Goal: Navigation & Orientation: Find specific page/section

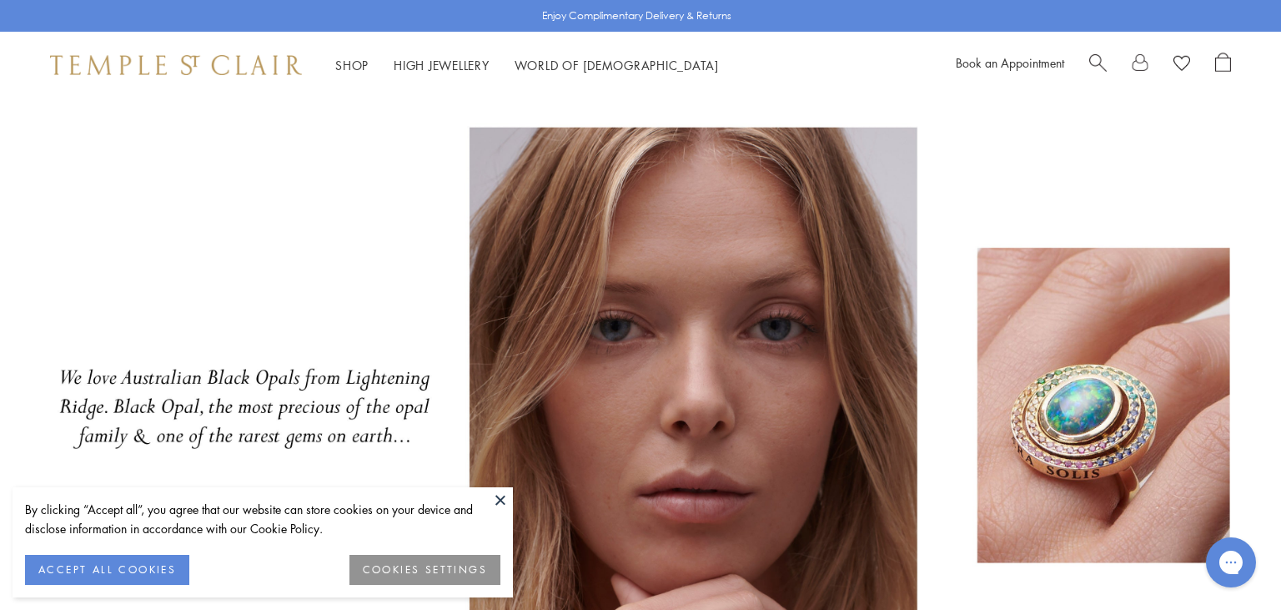
click at [499, 499] on button at bounding box center [500, 499] width 25 height 25
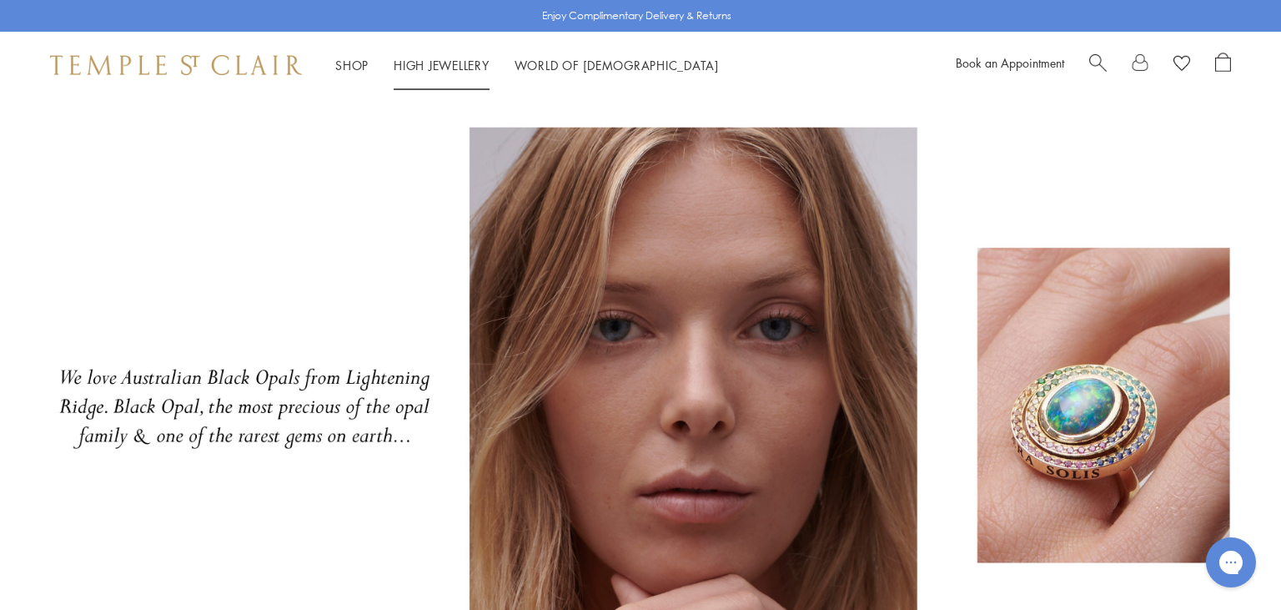
click at [430, 67] on link "High Jewellery High Jewellery" at bounding box center [442, 65] width 96 height 17
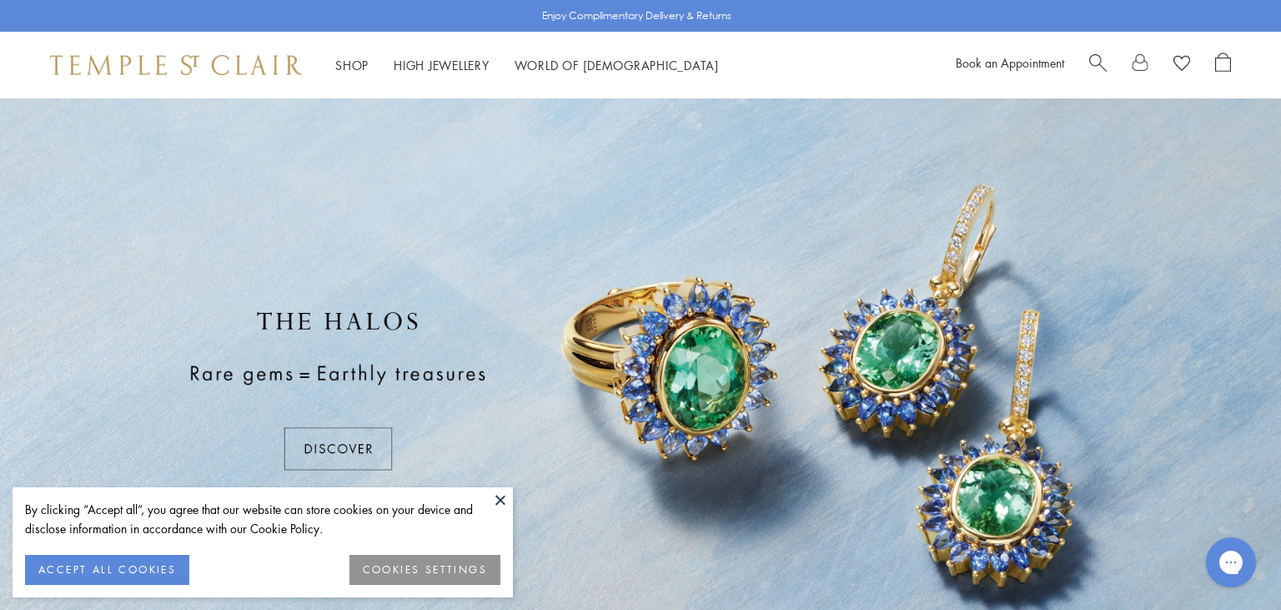
click at [498, 505] on button at bounding box center [500, 499] width 25 height 25
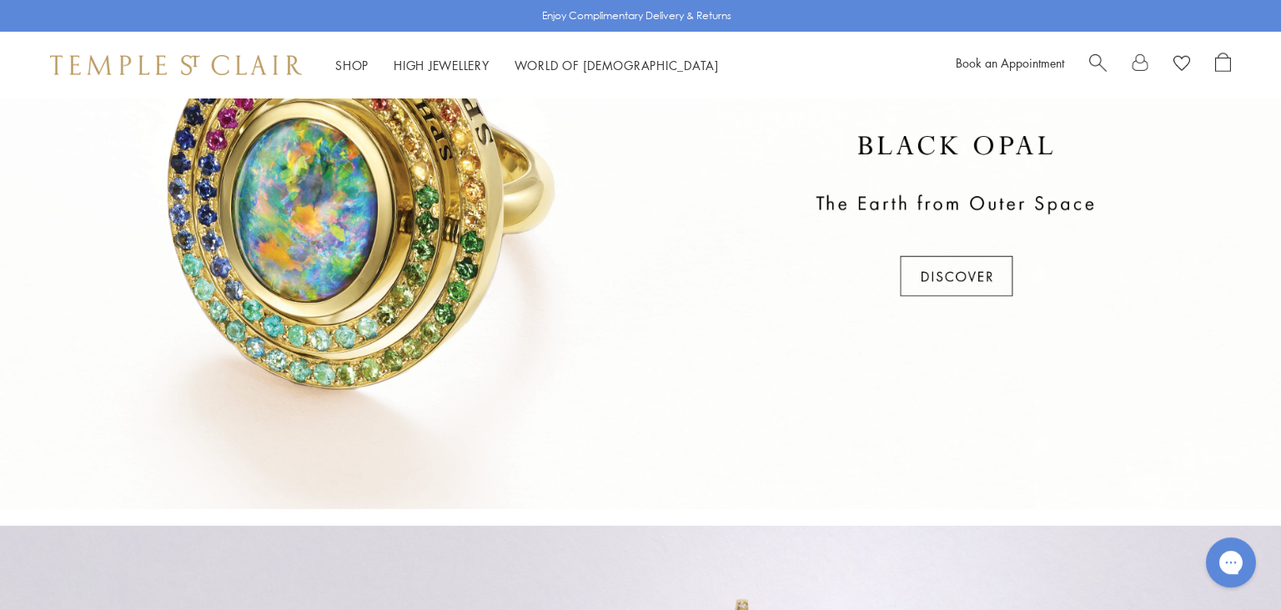
scroll to position [779, 0]
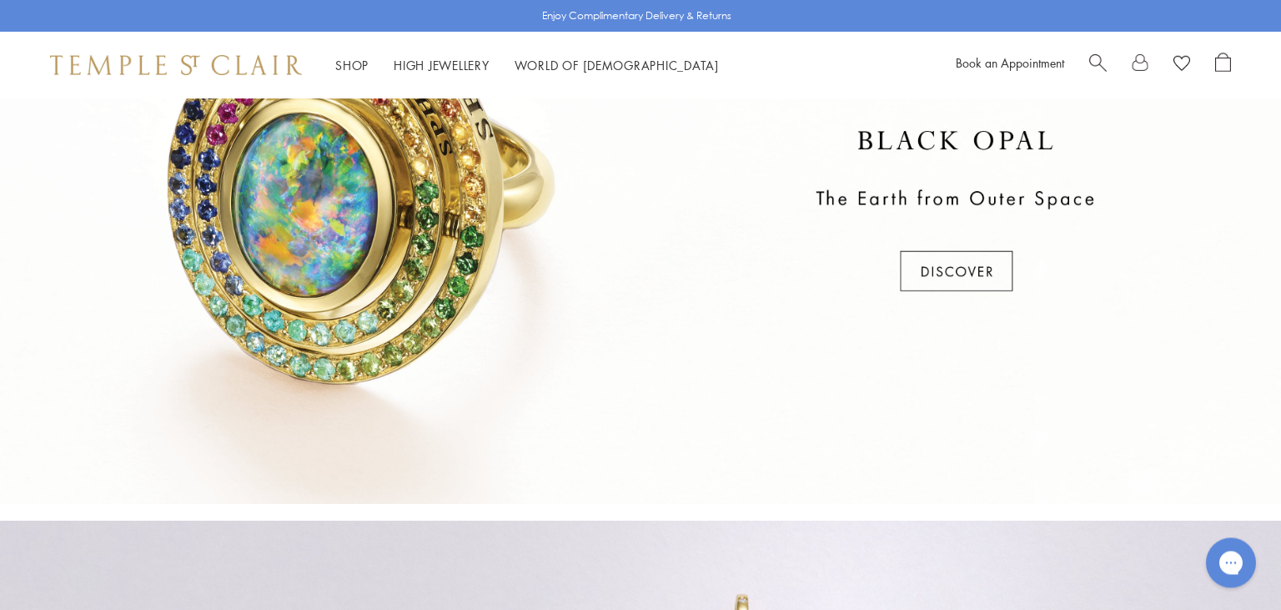
click at [954, 270] on div at bounding box center [640, 212] width 1281 height 584
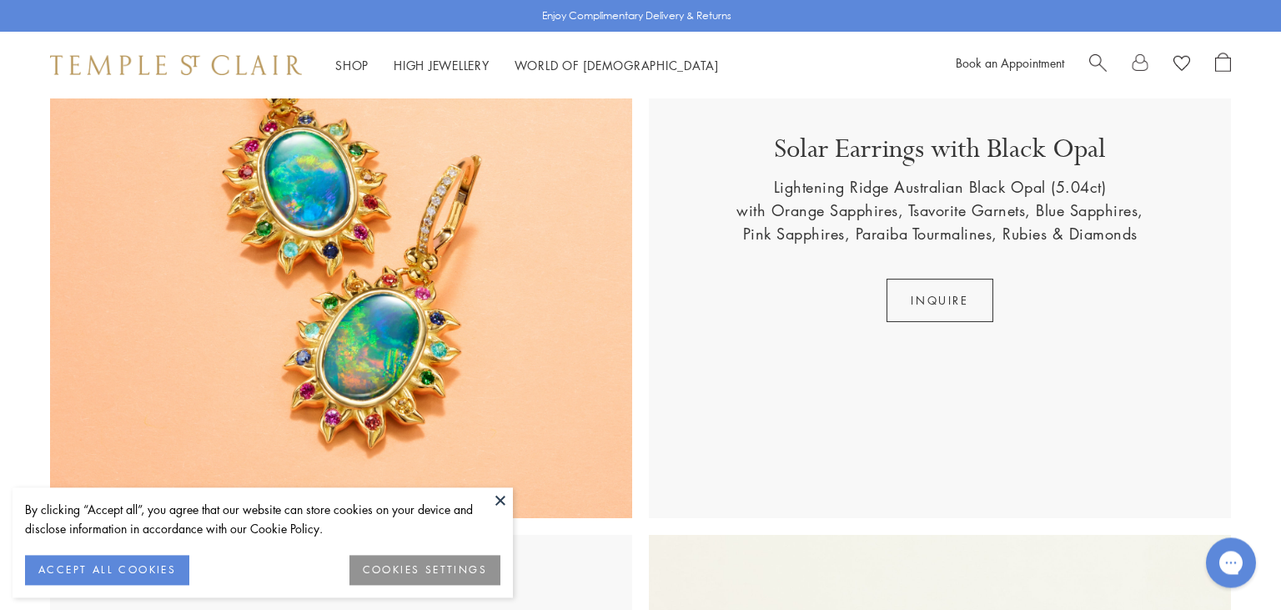
scroll to position [892, 0]
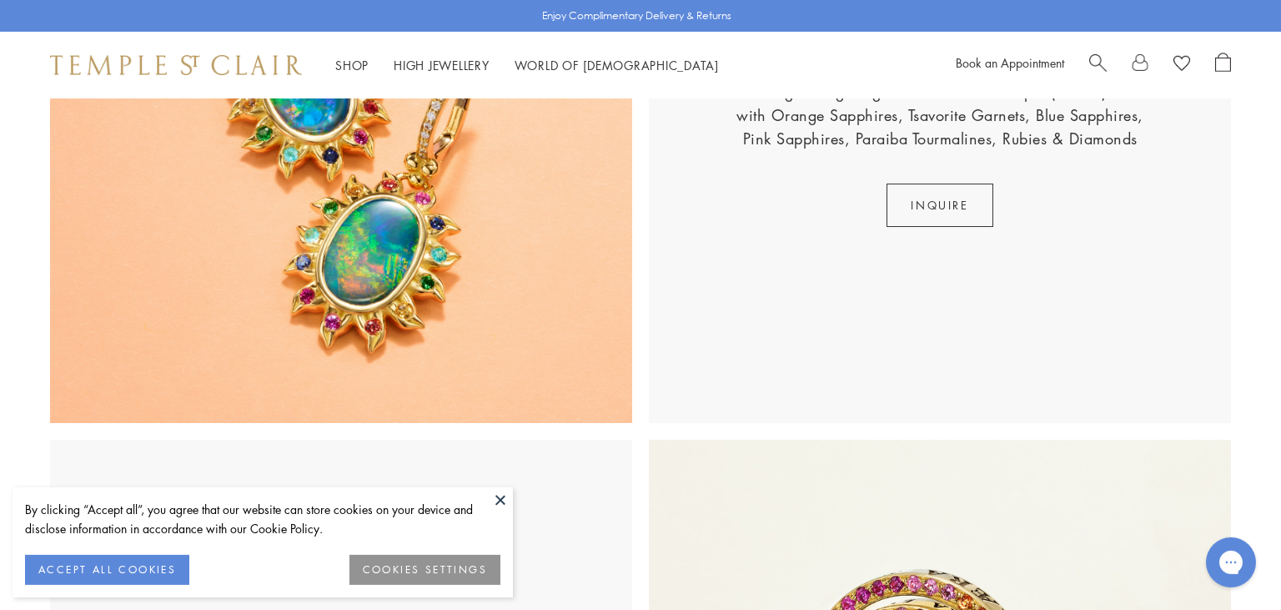
click at [505, 496] on button at bounding box center [500, 499] width 25 height 25
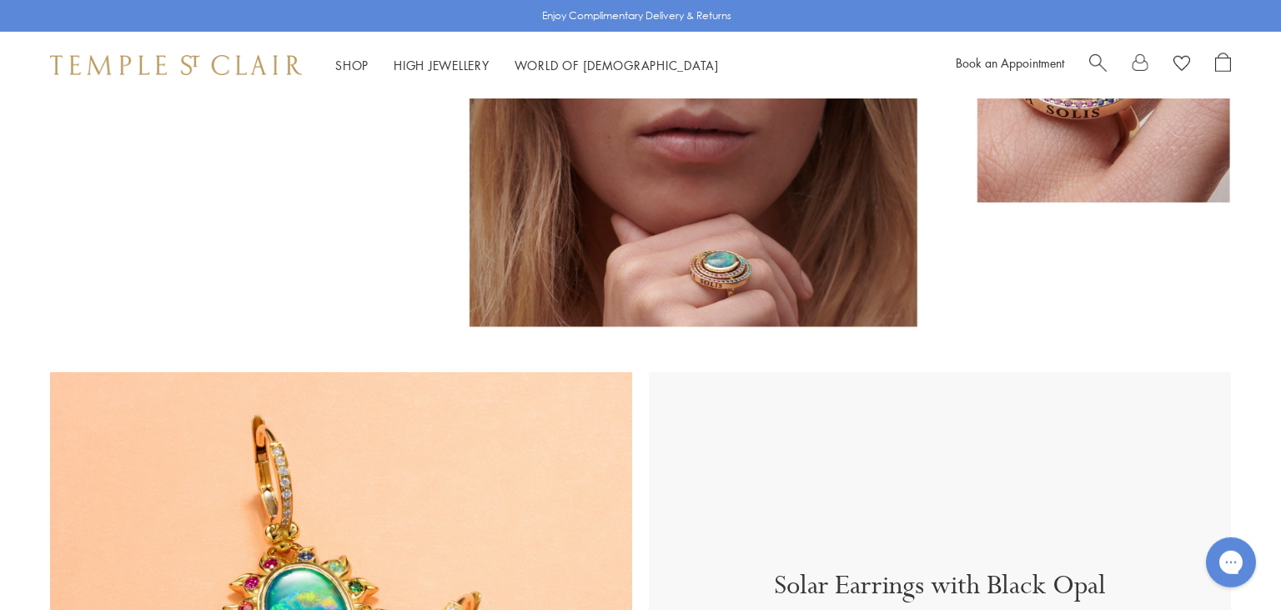
scroll to position [337, 0]
